Goal: Use online tool/utility: Utilize a website feature to perform a specific function

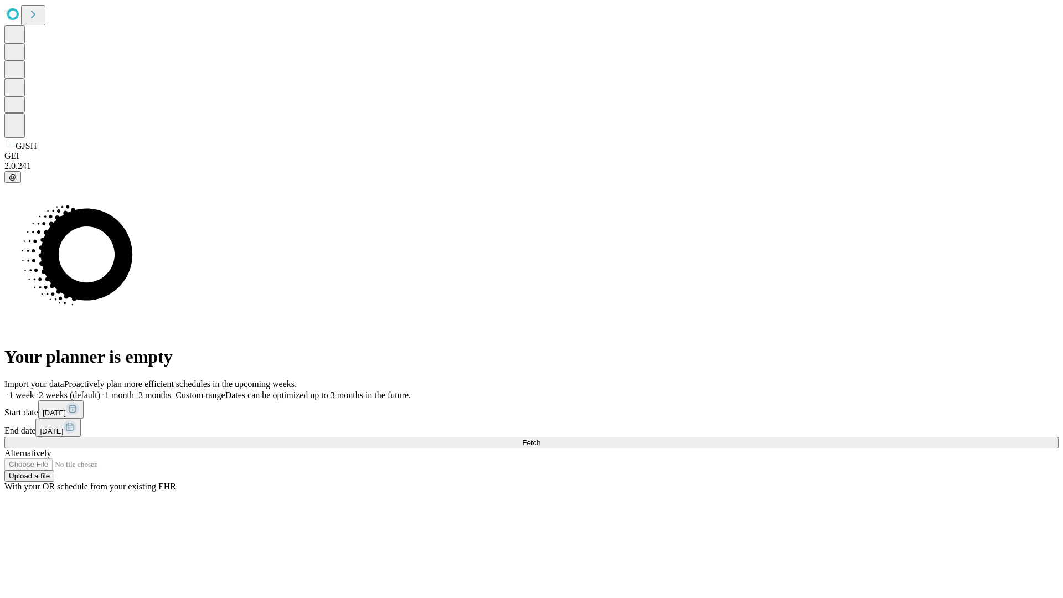
click at [134, 390] on label "1 month" at bounding box center [117, 394] width 34 height 9
click at [540, 438] on span "Fetch" at bounding box center [531, 442] width 18 height 8
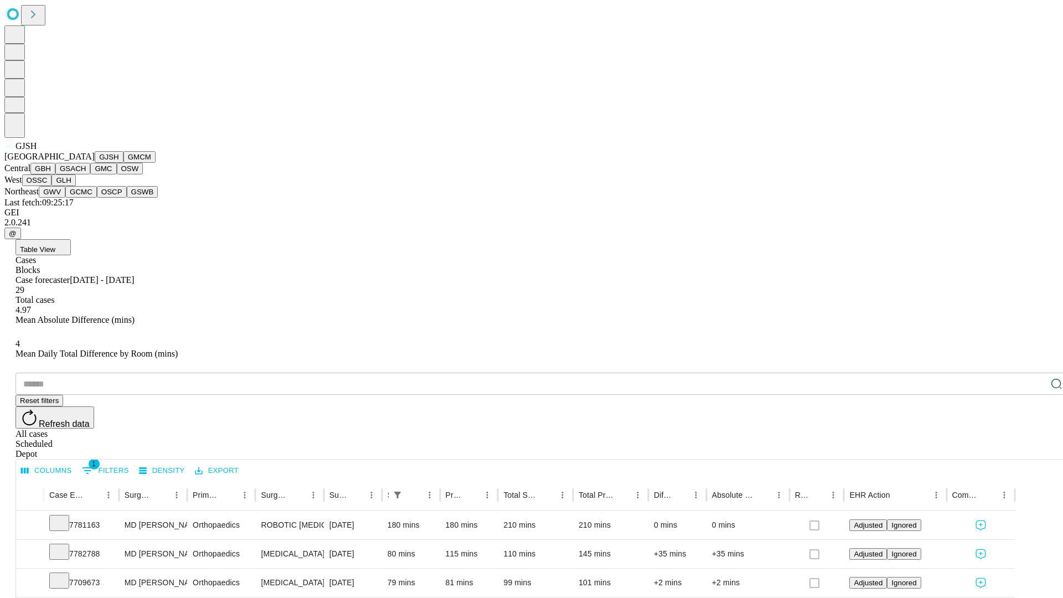
click at [123, 163] on button "GMCM" at bounding box center [139, 157] width 32 height 12
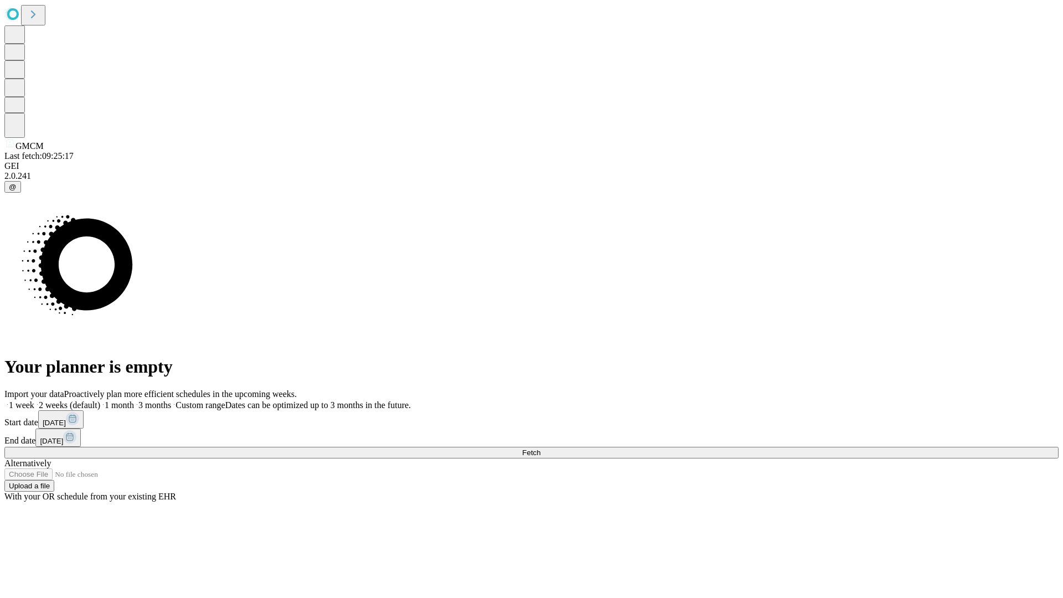
click at [134, 400] on label "1 month" at bounding box center [117, 404] width 34 height 9
click at [540, 448] on span "Fetch" at bounding box center [531, 452] width 18 height 8
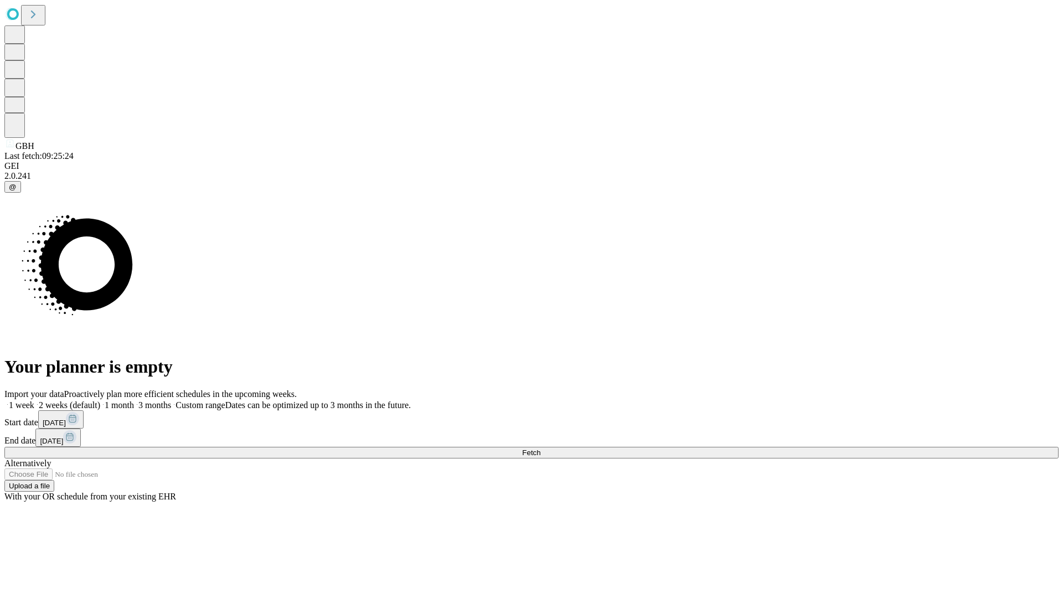
click at [134, 400] on label "1 month" at bounding box center [117, 404] width 34 height 9
click at [540, 448] on span "Fetch" at bounding box center [531, 452] width 18 height 8
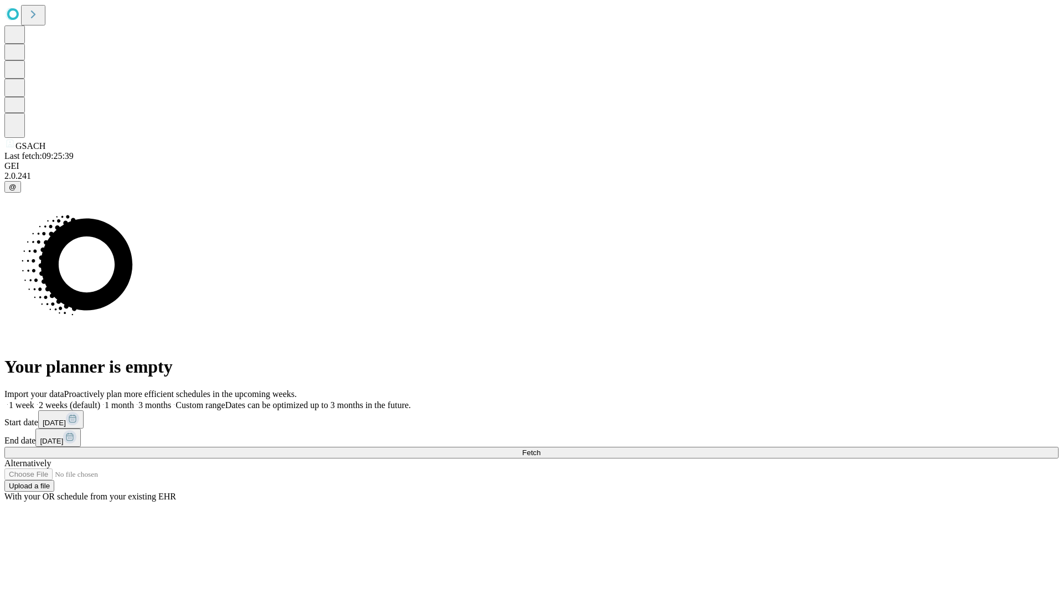
click at [134, 400] on label "1 month" at bounding box center [117, 404] width 34 height 9
click at [540, 448] on span "Fetch" at bounding box center [531, 452] width 18 height 8
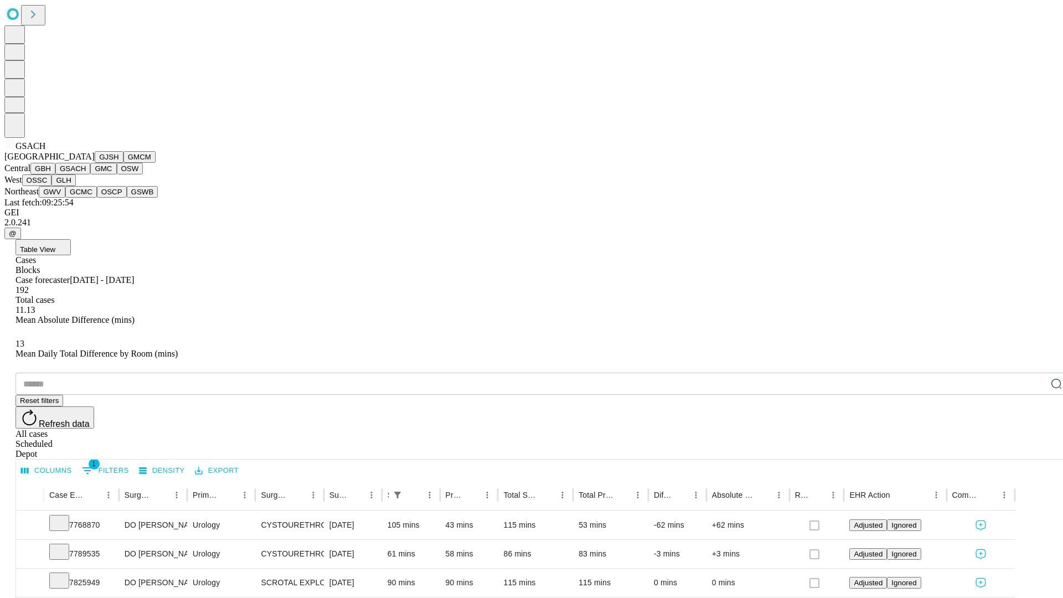
click at [90, 174] on button "GMC" at bounding box center [103, 169] width 26 height 12
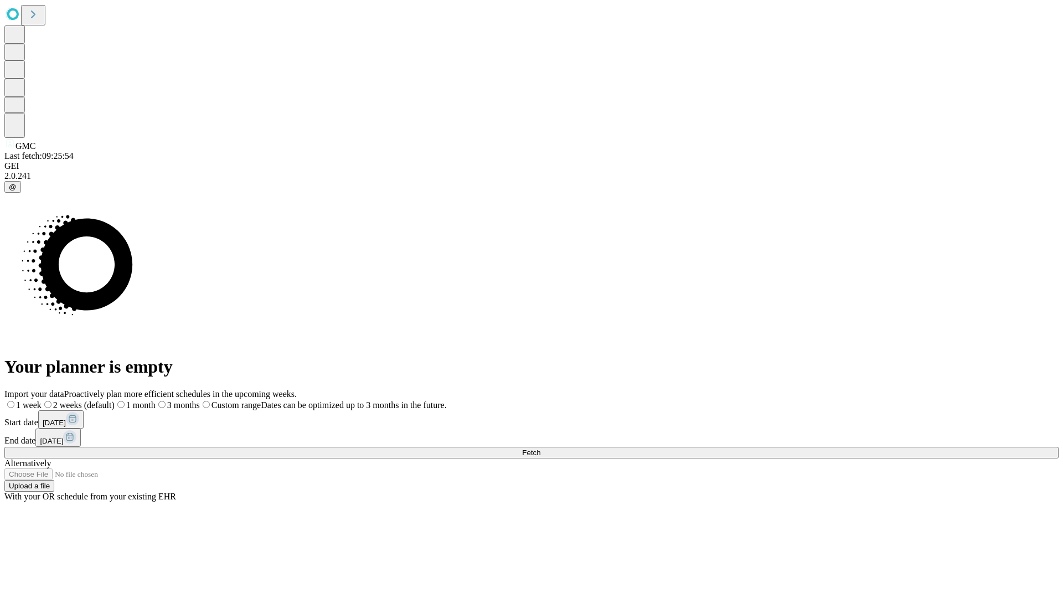
click at [156, 400] on label "1 month" at bounding box center [135, 404] width 41 height 9
click at [540, 448] on span "Fetch" at bounding box center [531, 452] width 18 height 8
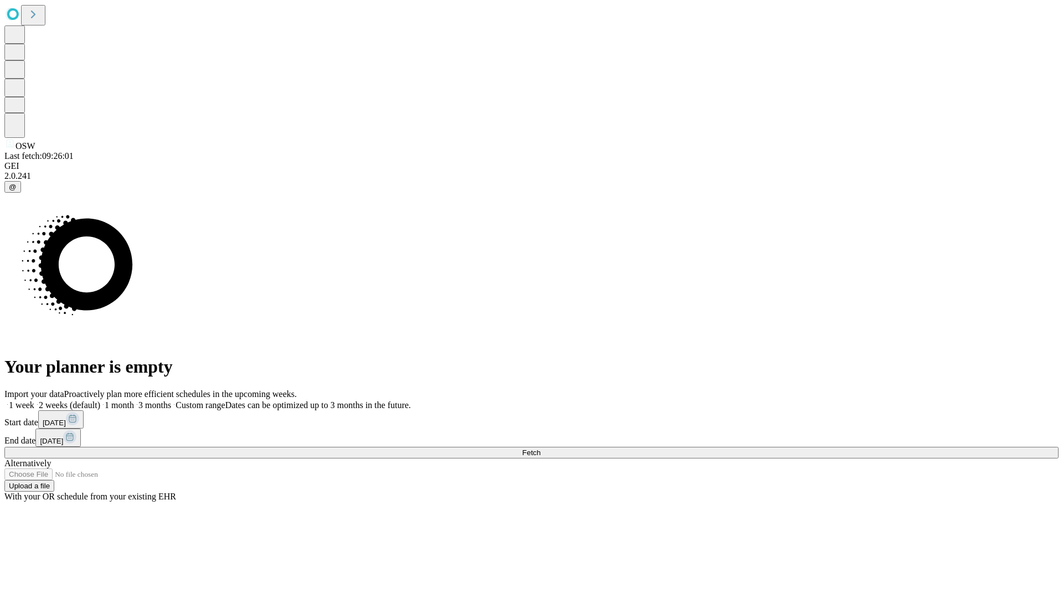
click at [134, 400] on label "1 month" at bounding box center [117, 404] width 34 height 9
click at [540, 448] on span "Fetch" at bounding box center [531, 452] width 18 height 8
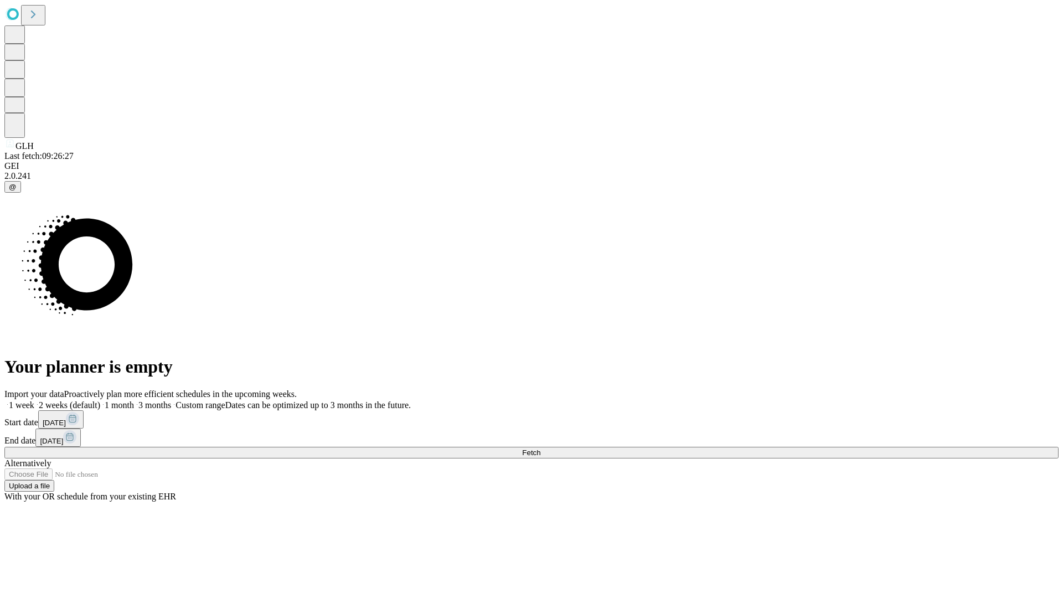
click at [134, 400] on label "1 month" at bounding box center [117, 404] width 34 height 9
click at [540, 448] on span "Fetch" at bounding box center [531, 452] width 18 height 8
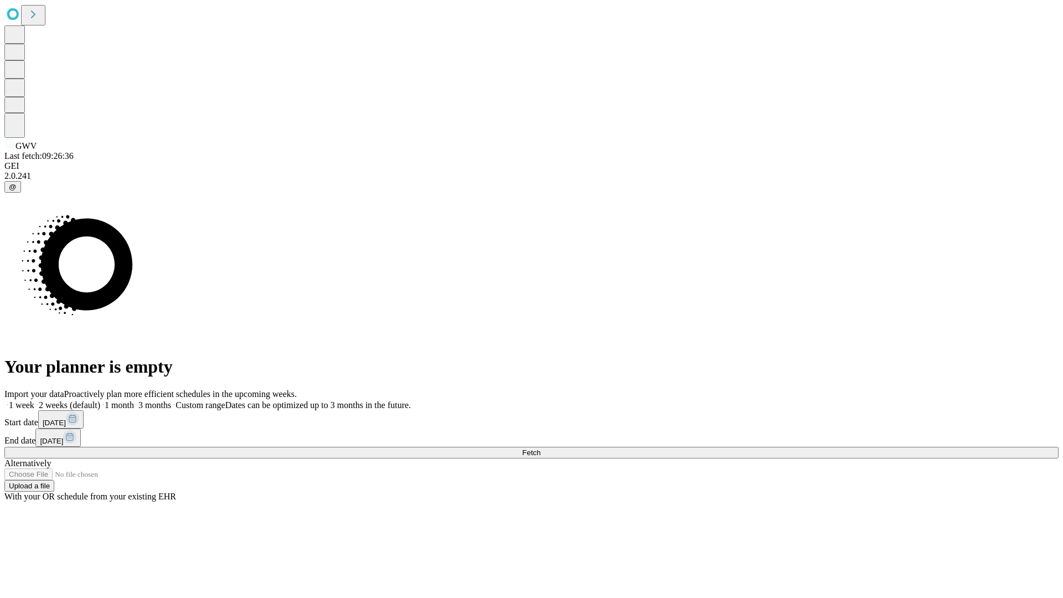
click at [134, 400] on label "1 month" at bounding box center [117, 404] width 34 height 9
click at [540, 448] on span "Fetch" at bounding box center [531, 452] width 18 height 8
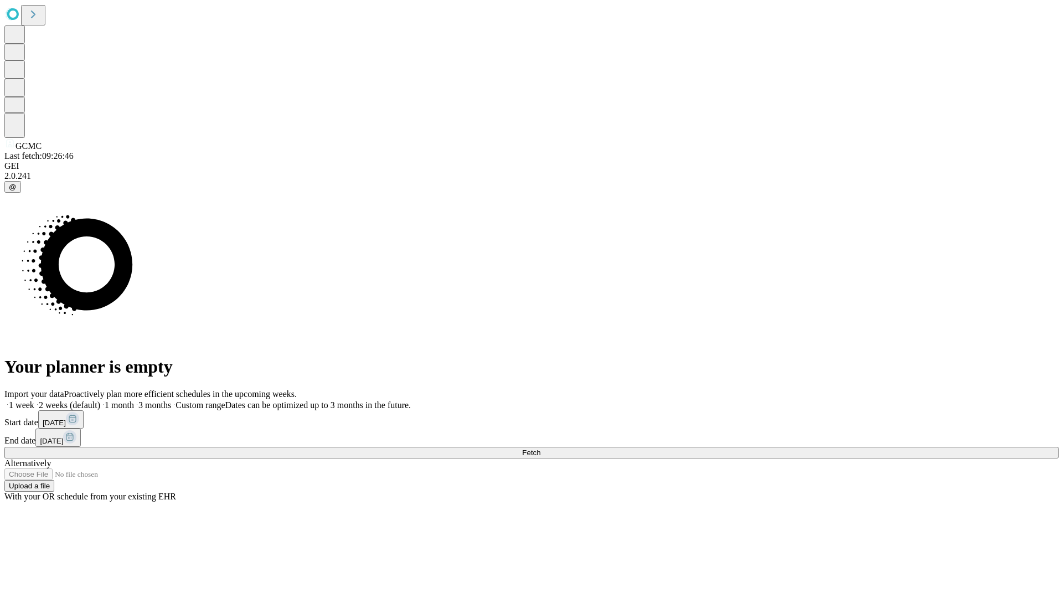
click at [134, 400] on label "1 month" at bounding box center [117, 404] width 34 height 9
click at [540, 448] on span "Fetch" at bounding box center [531, 452] width 18 height 8
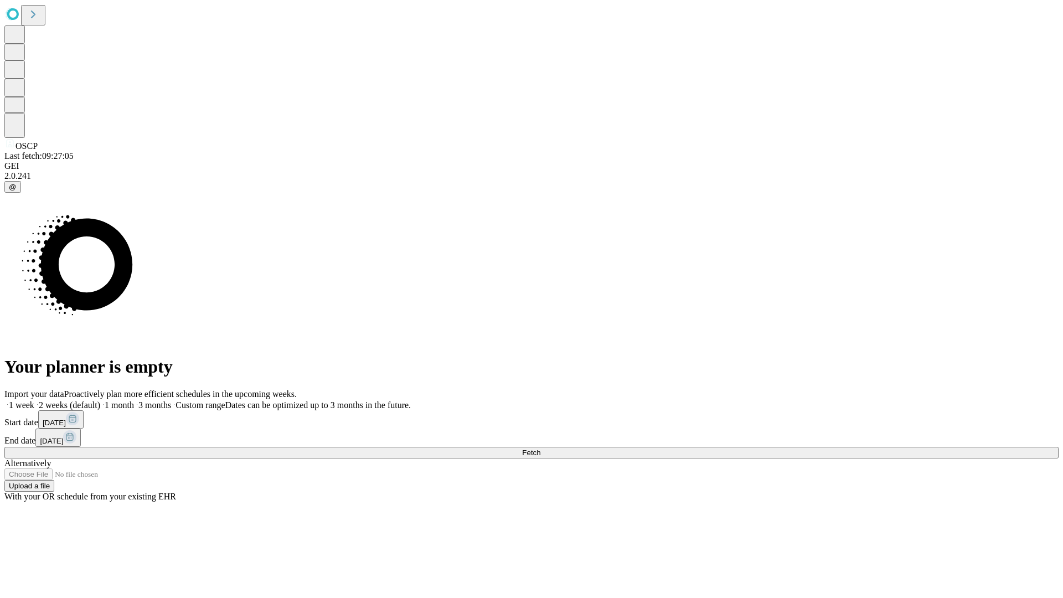
click at [134, 400] on label "1 month" at bounding box center [117, 404] width 34 height 9
click at [540, 448] on span "Fetch" at bounding box center [531, 452] width 18 height 8
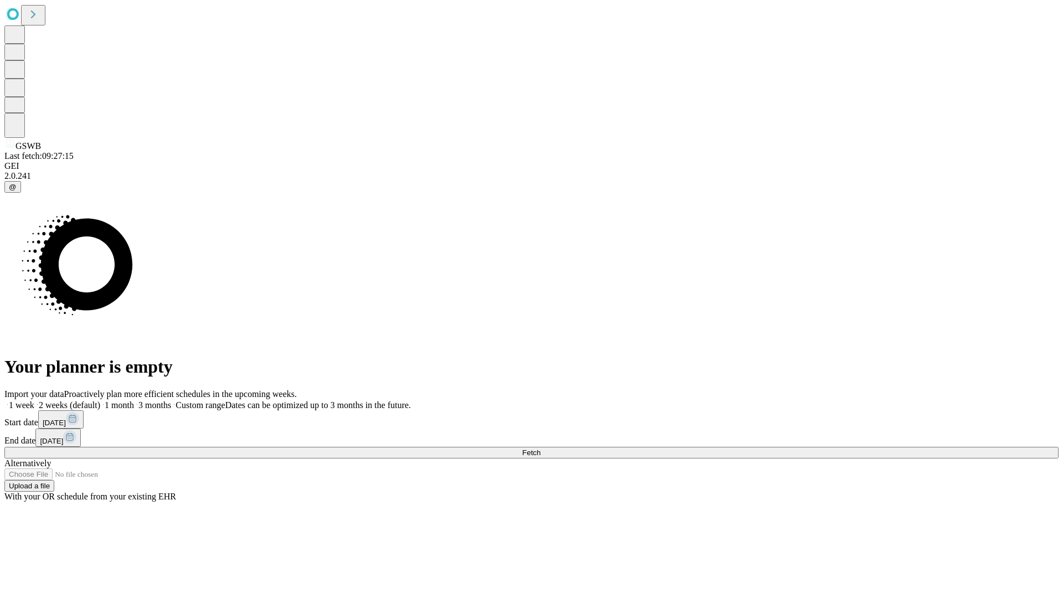
click at [134, 400] on label "1 month" at bounding box center [117, 404] width 34 height 9
click at [540, 448] on span "Fetch" at bounding box center [531, 452] width 18 height 8
